Goal: Information Seeking & Learning: Compare options

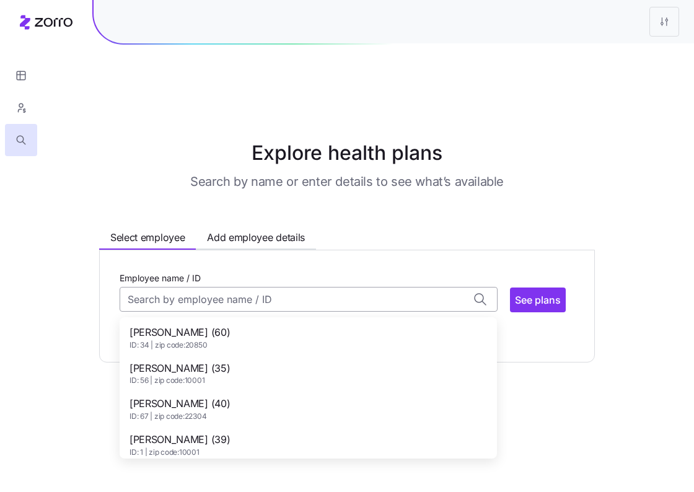
click at [221, 287] on input "Employee name / ID" at bounding box center [309, 299] width 378 height 25
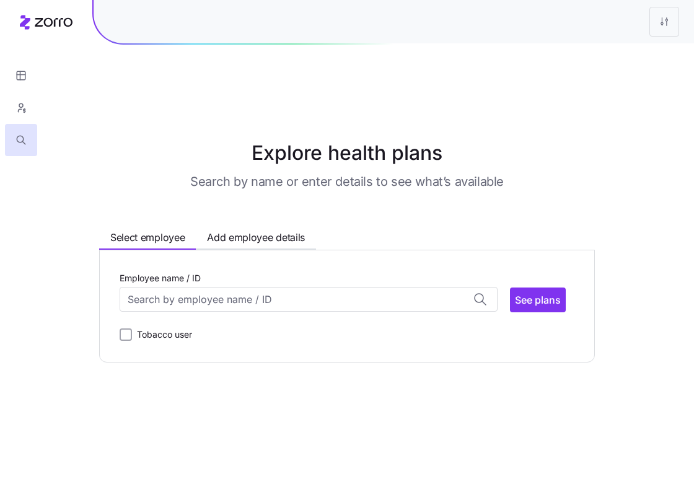
click at [447, 101] on main "Explore health plans Search by name or enter details to see what’s available Se…" at bounding box center [347, 275] width 694 height 492
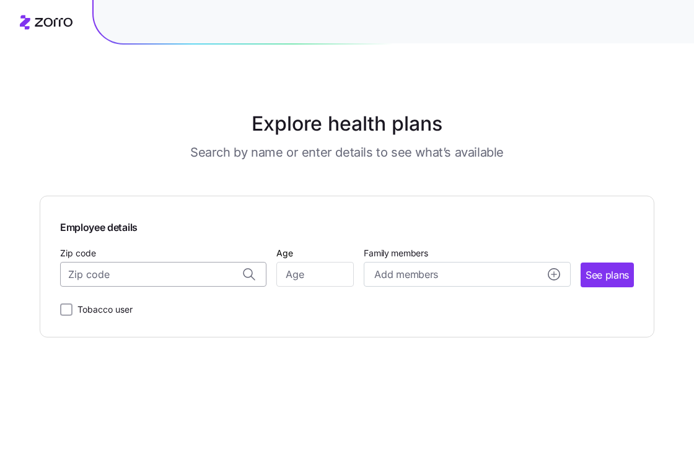
click at [190, 280] on input "Zip code" at bounding box center [163, 274] width 206 height 25
paste input "04252"
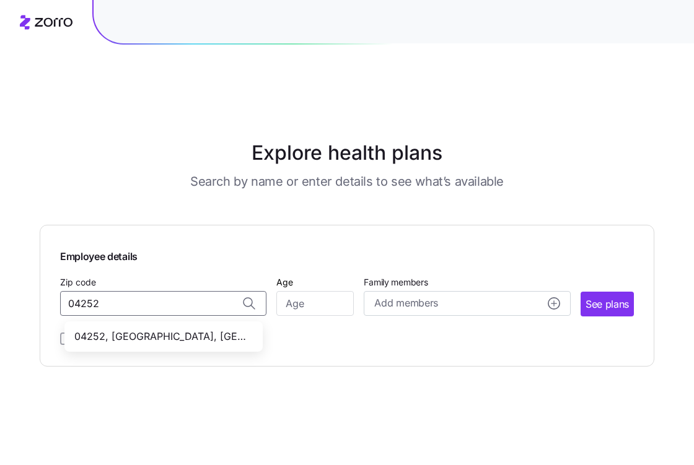
click at [155, 329] on span "04252, Androscoggin County, ME" at bounding box center [160, 336] width 173 height 15
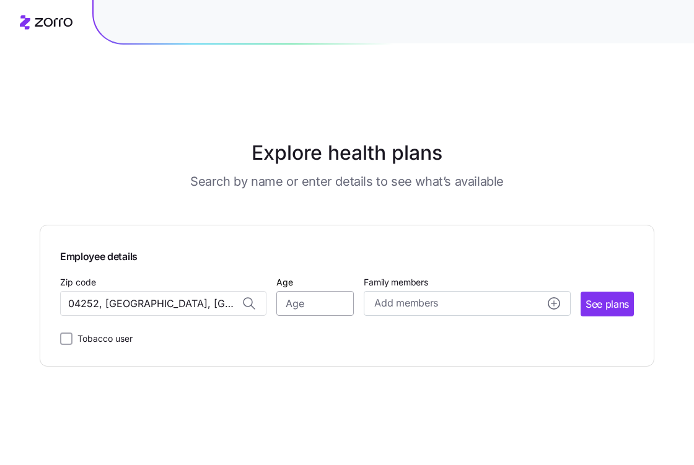
type input "04252, Androscoggin County, ME"
click at [282, 291] on input "Age" at bounding box center [314, 303] width 77 height 25
type input "63"
click at [603, 297] on span "See plans" at bounding box center [606, 304] width 43 height 15
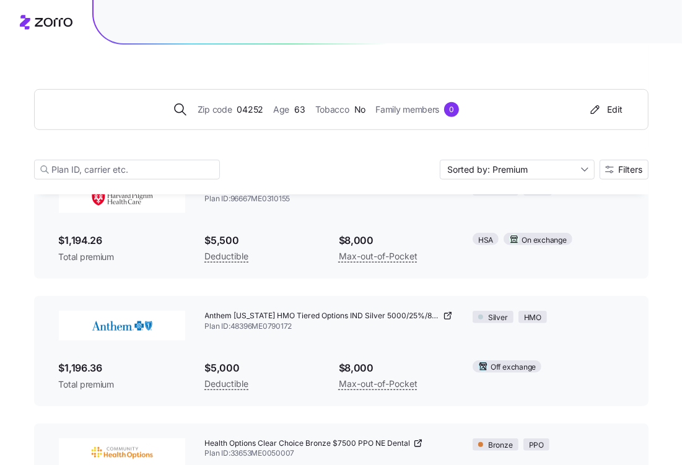
scroll to position [3193, 0]
click at [443, 310] on icon at bounding box center [448, 315] width 10 height 10
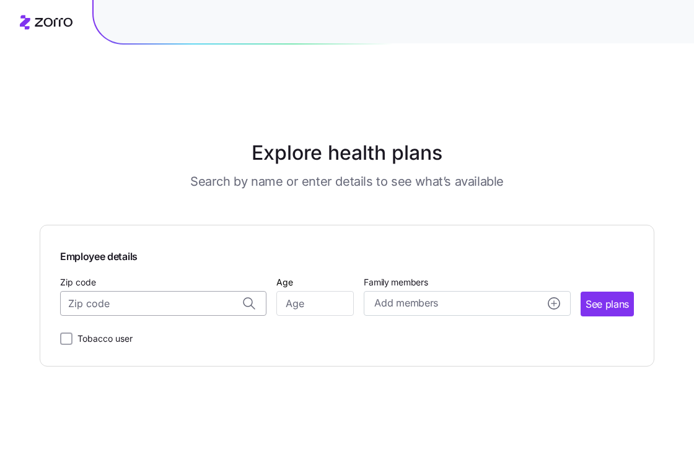
click at [164, 291] on input "Zip code" at bounding box center [163, 303] width 206 height 25
paste input "02673"
click at [139, 329] on span "02673, Barnstable County, MA" at bounding box center [160, 336] width 173 height 15
type input "02673, Barnstable County, MA"
click at [312, 291] on input "Age" at bounding box center [314, 303] width 77 height 25
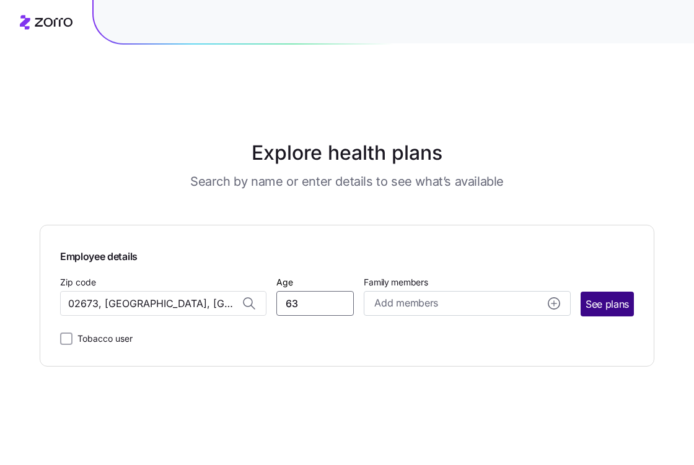
type input "63"
click at [598, 297] on span "See plans" at bounding box center [606, 304] width 43 height 15
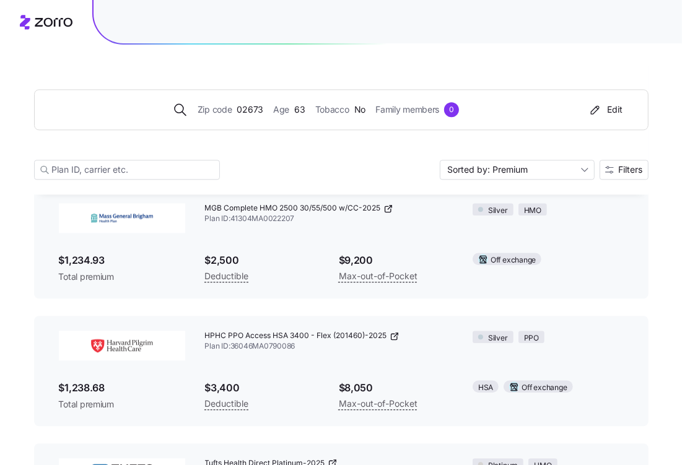
scroll to position [1655, 0]
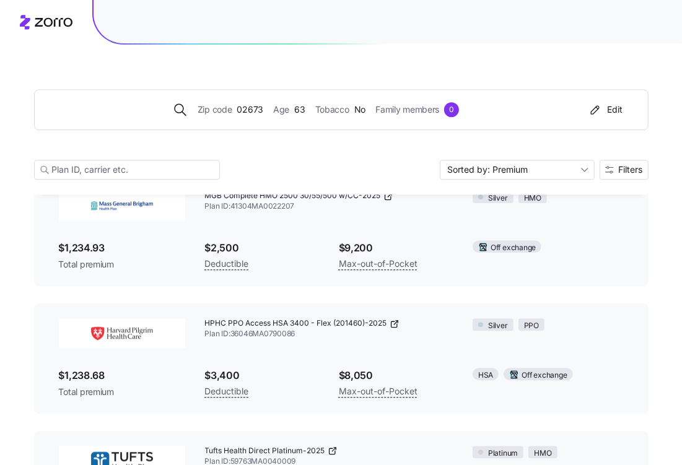
click at [396, 319] on icon at bounding box center [395, 324] width 10 height 10
